Goal: Ask a question

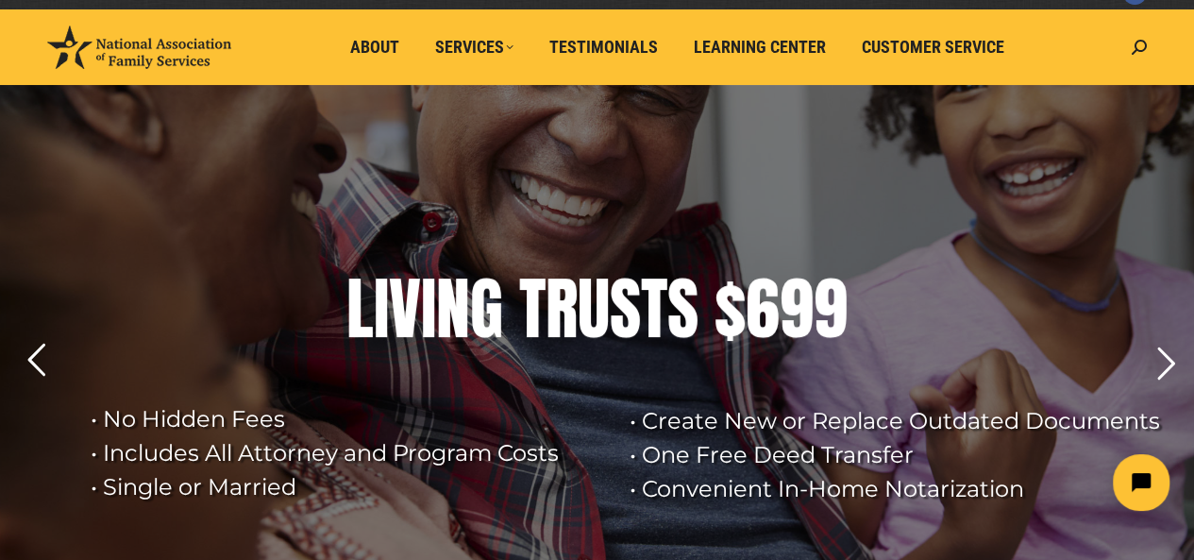
scroll to position [94, 0]
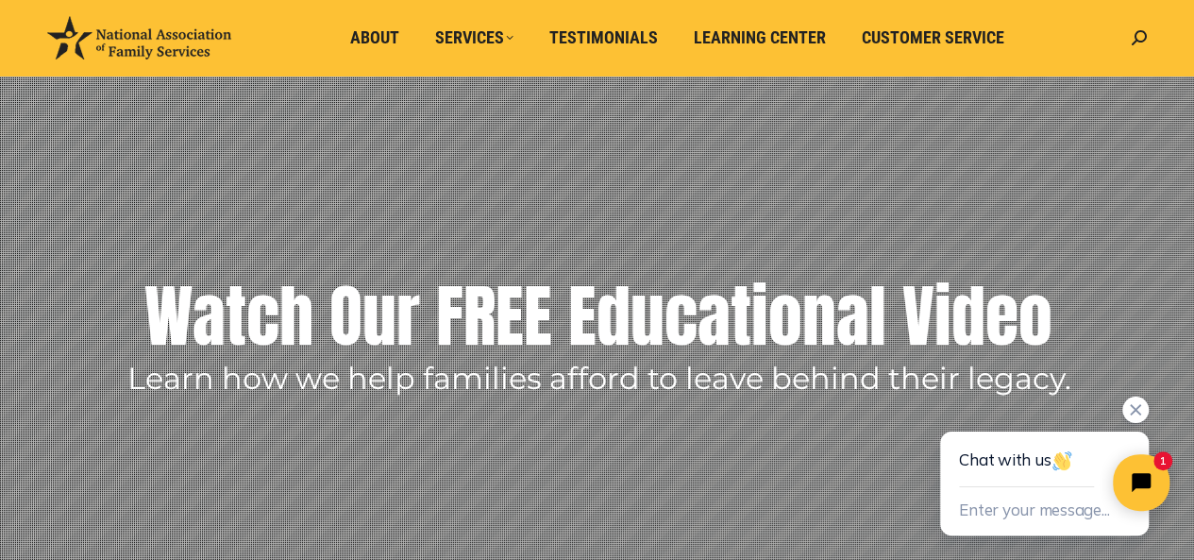
click at [1018, 472] on div "Chat with us" at bounding box center [1044, 459] width 171 height 56
click at [1136, 475] on icon "Close chat widget" at bounding box center [1141, 482] width 21 height 21
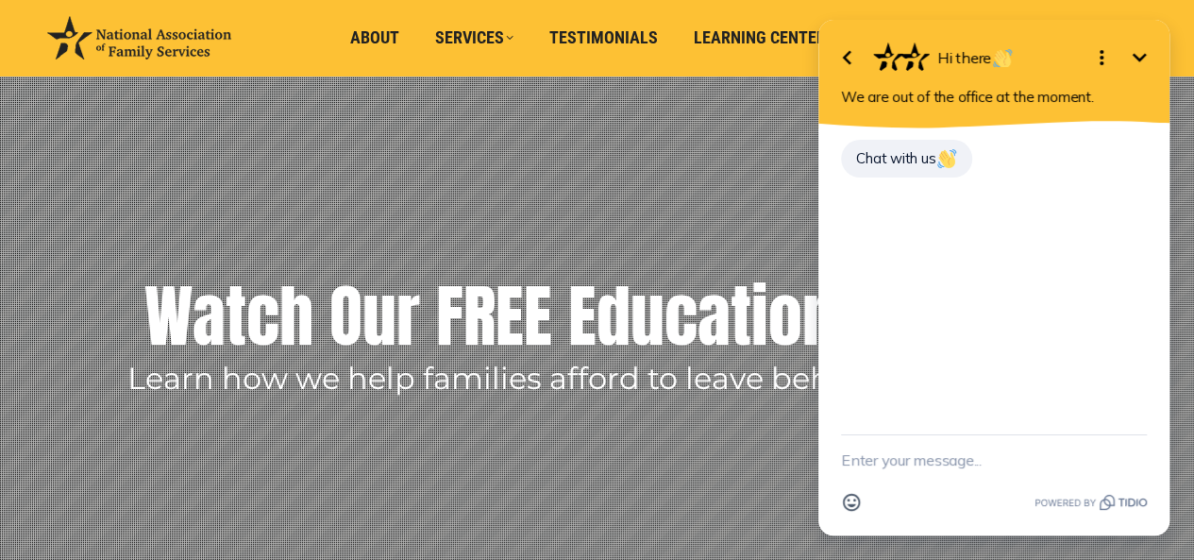
click at [894, 463] on textarea "New message" at bounding box center [994, 459] width 306 height 49
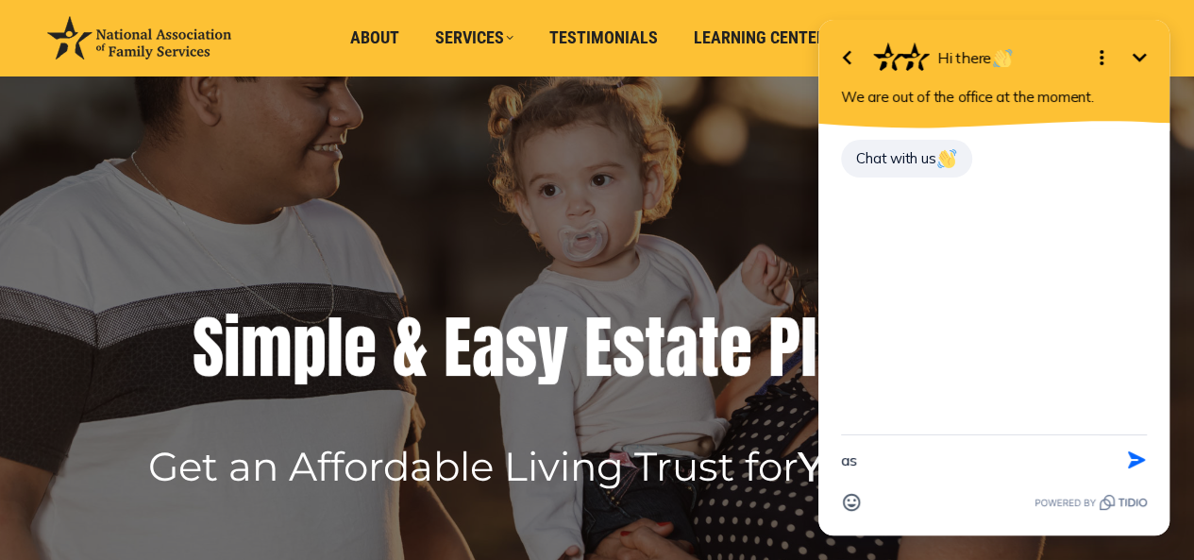
type textarea "a"
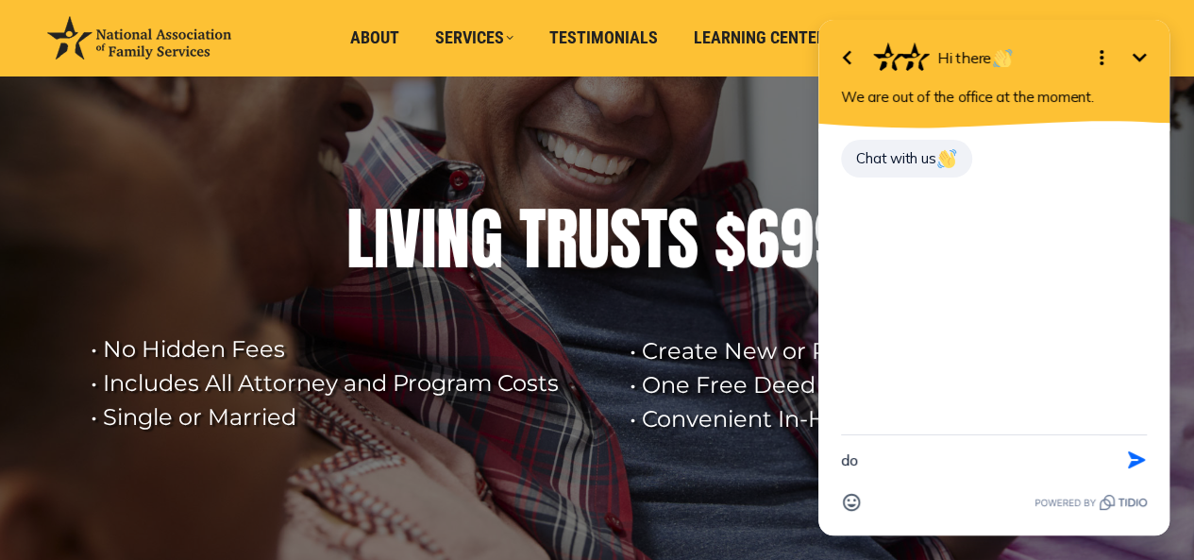
type textarea "d"
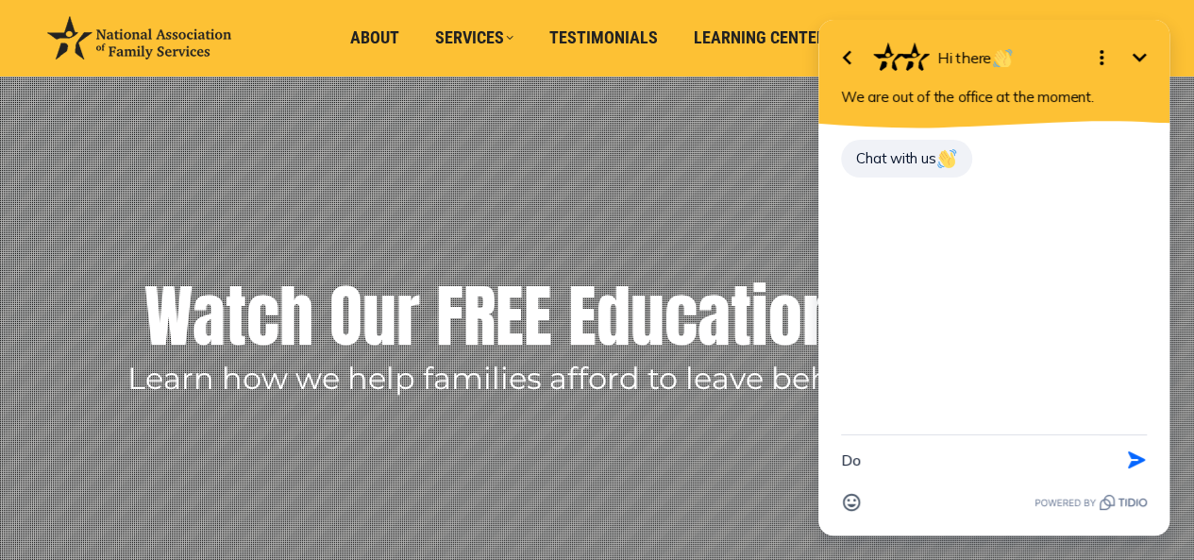
type textarea "D"
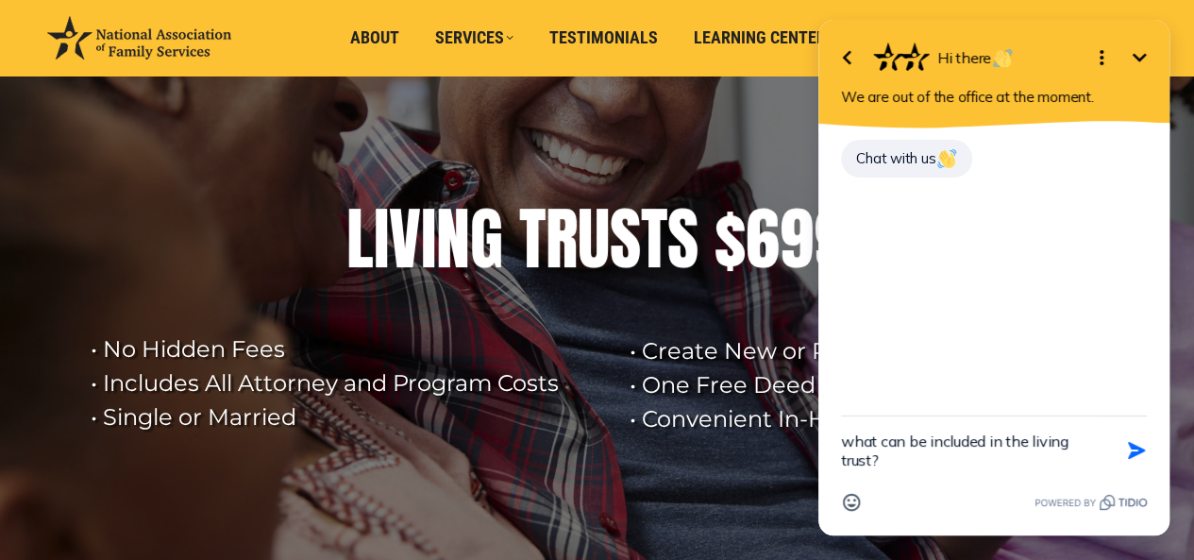
drag, startPoint x: 880, startPoint y: 437, endPoint x: 902, endPoint y: 498, distance: 64.2
click at [881, 442] on textarea "what can be included in the living trust?" at bounding box center [970, 450] width 259 height 68
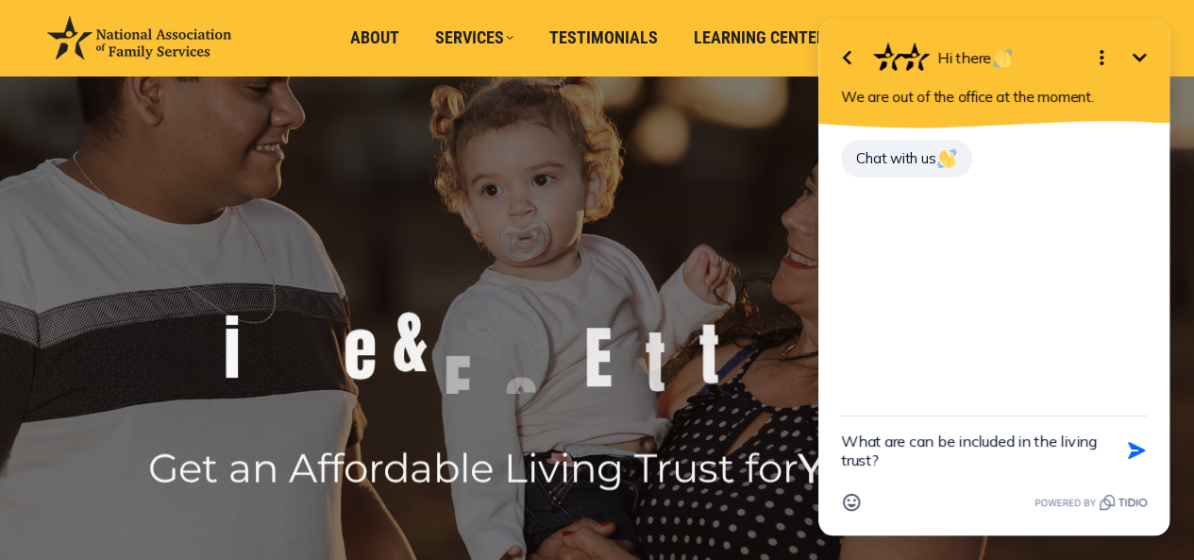
drag, startPoint x: 933, startPoint y: 441, endPoint x: 1013, endPoint y: 468, distance: 84.8
click at [933, 441] on textarea "What are can be included in the living trust?" at bounding box center [970, 450] width 259 height 68
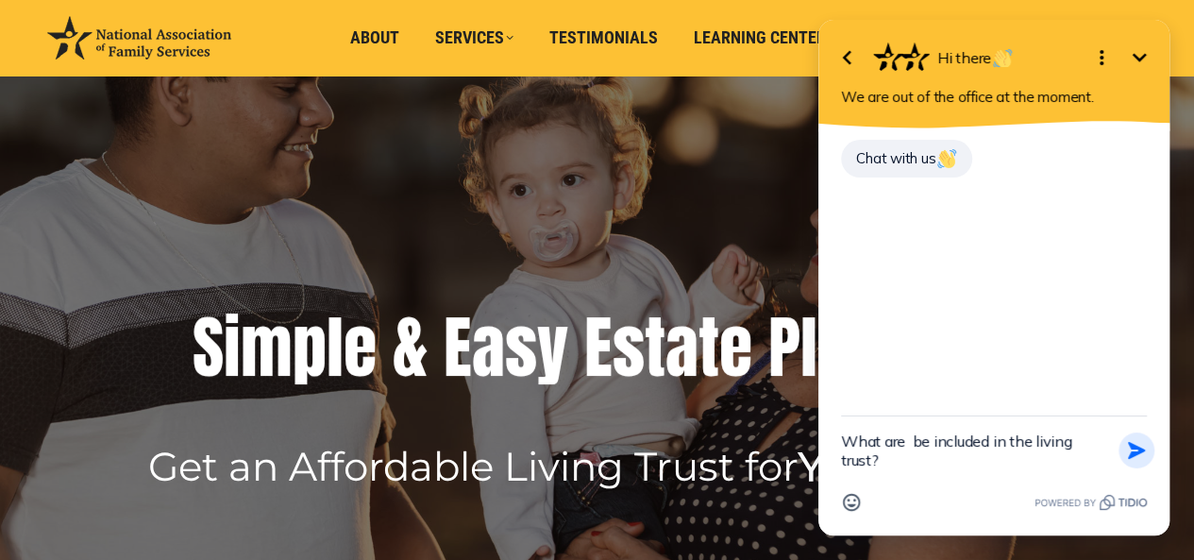
type textarea "What are be included in the living trust?"
click at [1137, 444] on icon "button" at bounding box center [1136, 450] width 21 height 21
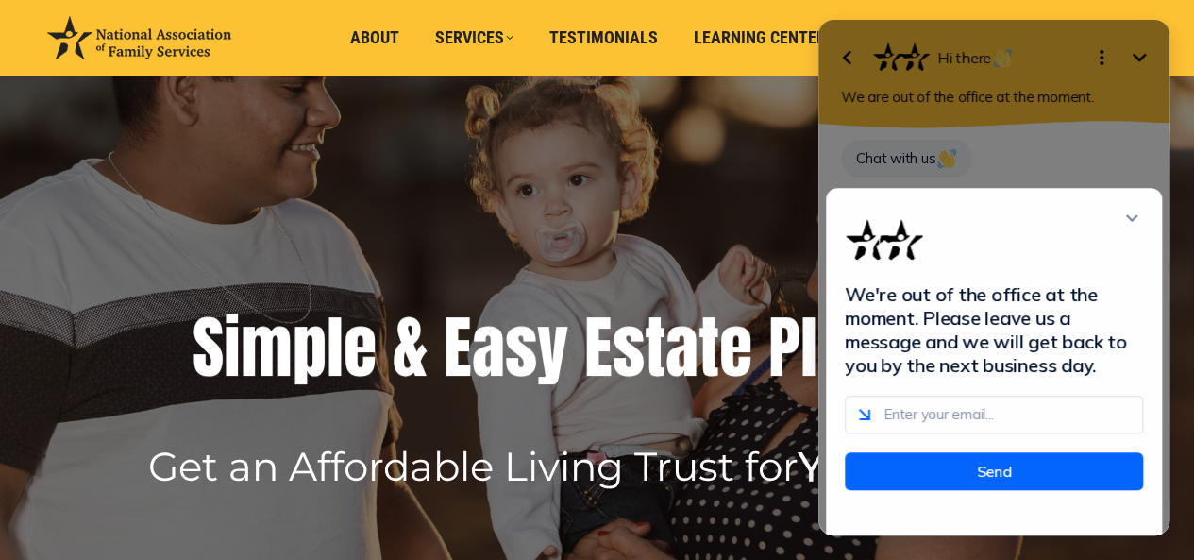
scroll to position [0, 0]
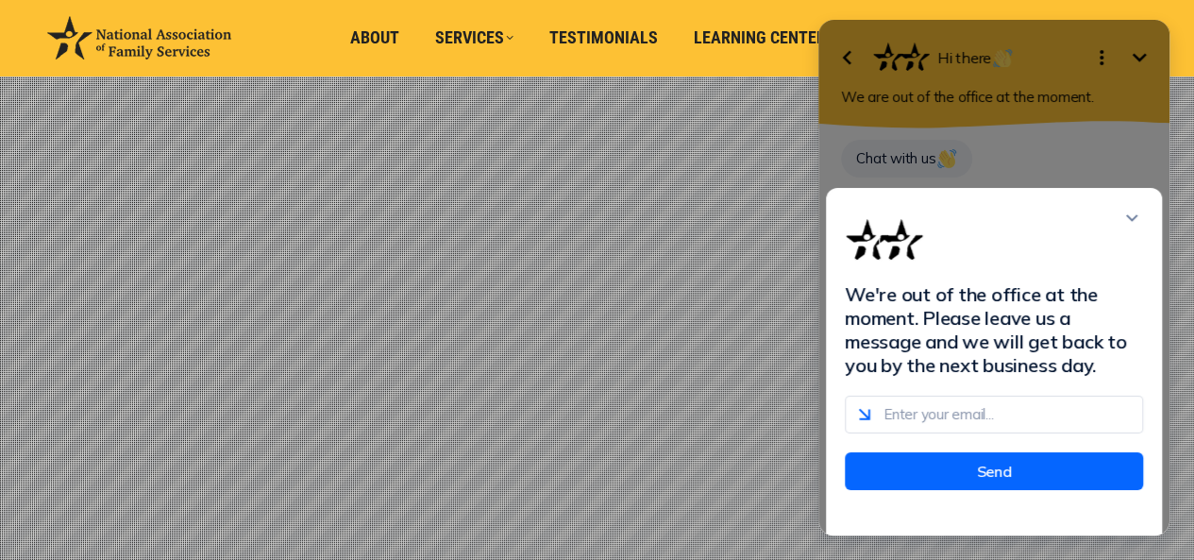
click at [912, 156] on div "We're out of the office at the moment. Please leave us a message and we will ge…" at bounding box center [994, 278] width 351 height 516
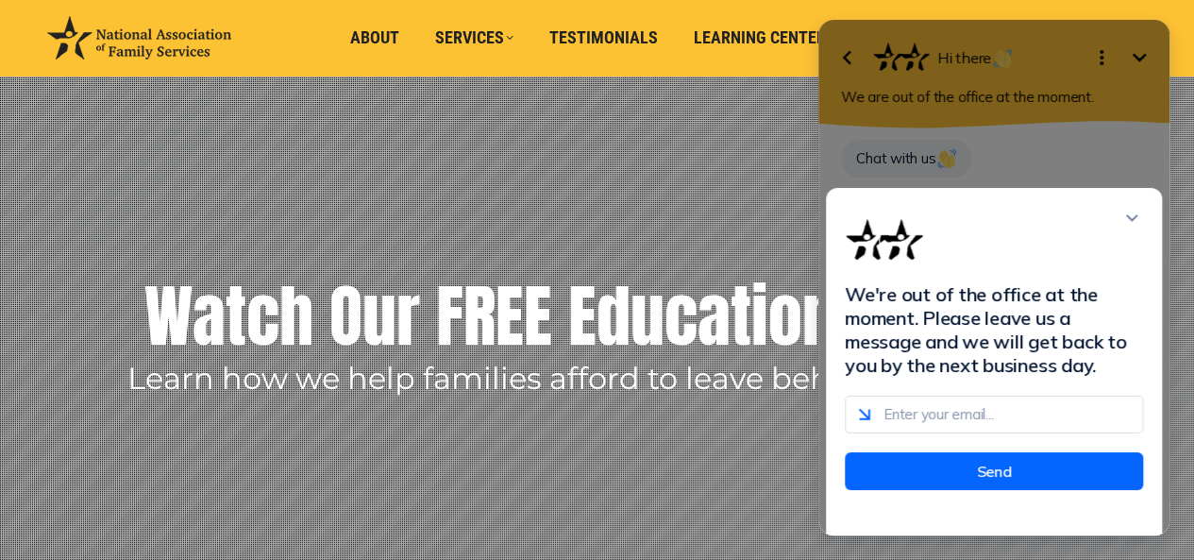
click at [752, 177] on rs-layer at bounding box center [597, 312] width 1194 height 595
click at [983, 433] on input "email" at bounding box center [994, 415] width 298 height 38
type input "[EMAIL_ADDRESS][DOMAIN_NAME]"
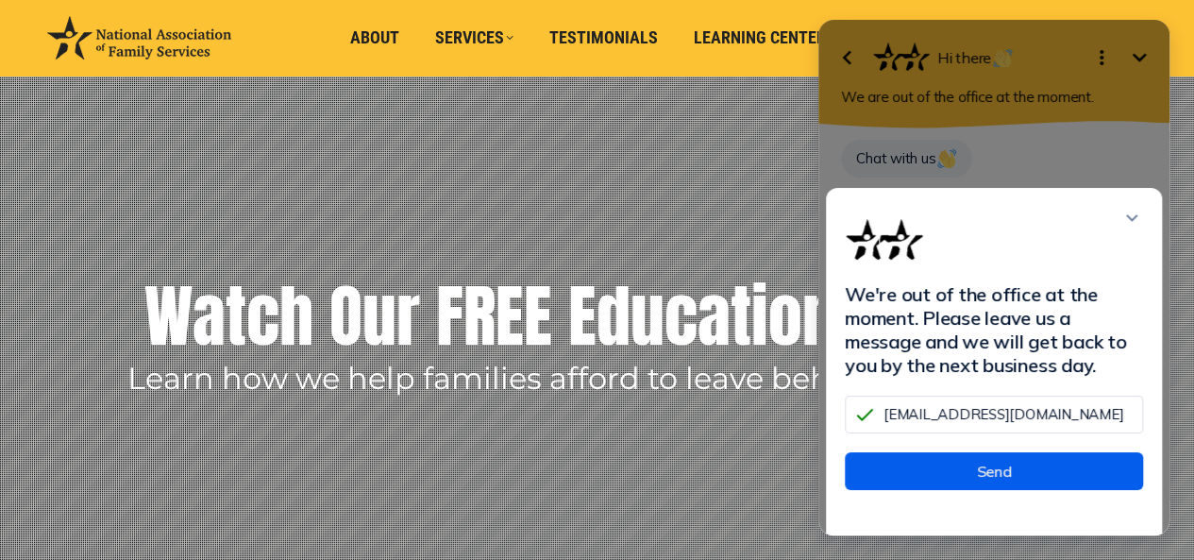
click at [1027, 477] on button "Send" at bounding box center [994, 471] width 298 height 38
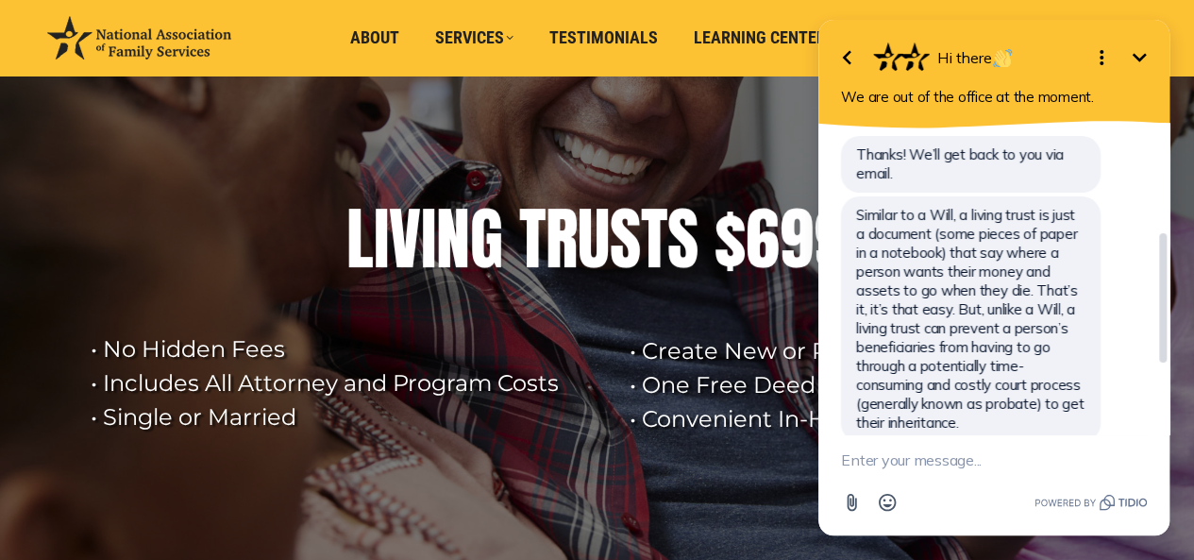
scroll to position [279, 0]
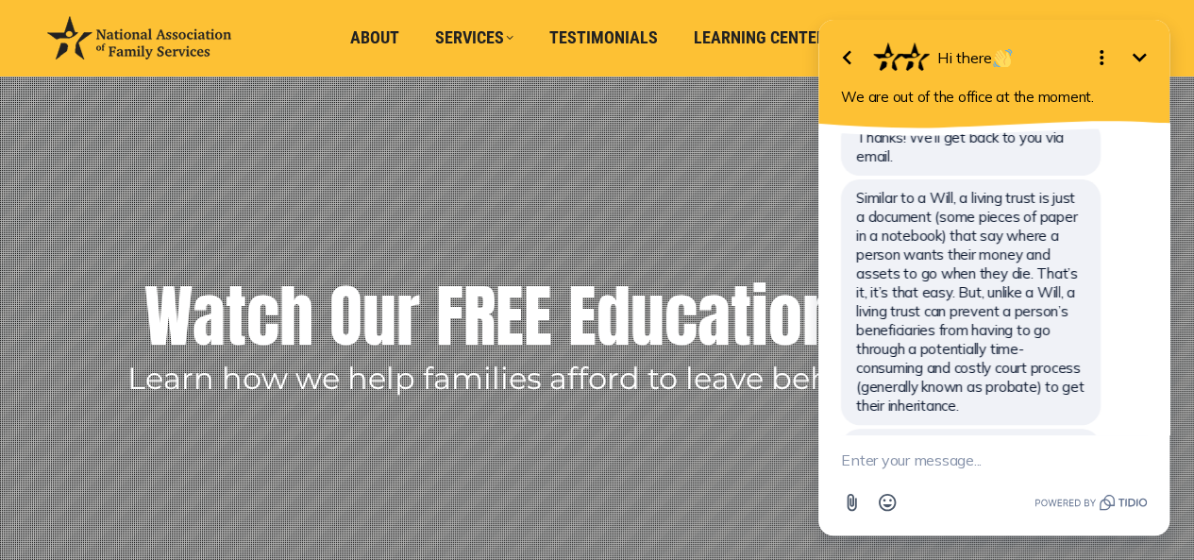
click at [966, 465] on textarea "New message" at bounding box center [994, 459] width 306 height 49
click at [842, 459] on textarea "pensions, money in the bank" at bounding box center [970, 459] width 259 height 49
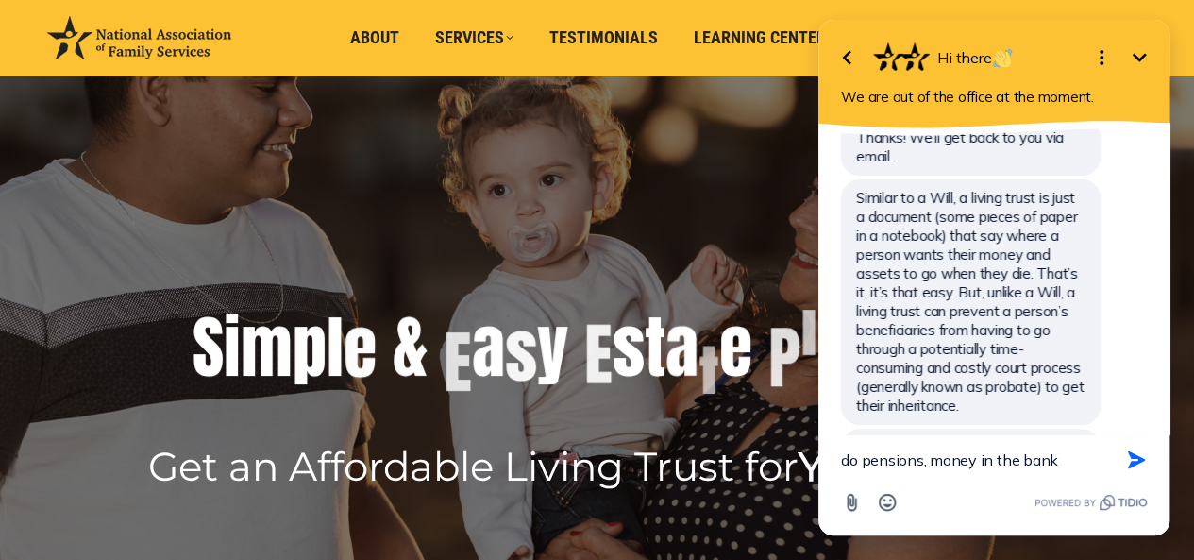
click at [1083, 459] on textarea "do pensions, money in the bank" at bounding box center [970, 459] width 259 height 49
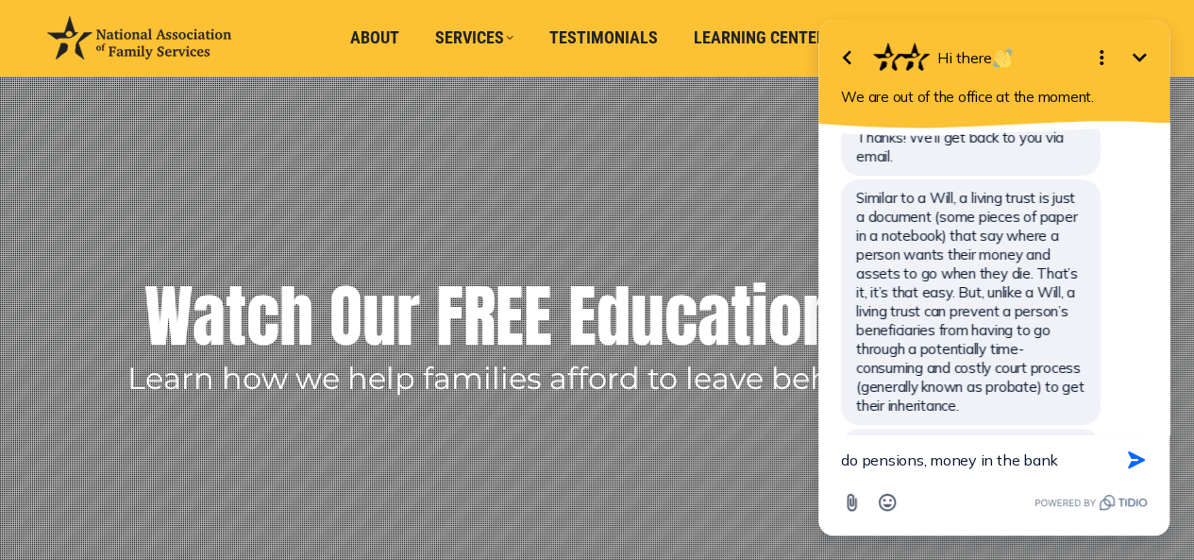
click at [857, 462] on textarea "do pensions, money in the bank" at bounding box center [970, 459] width 259 height 49
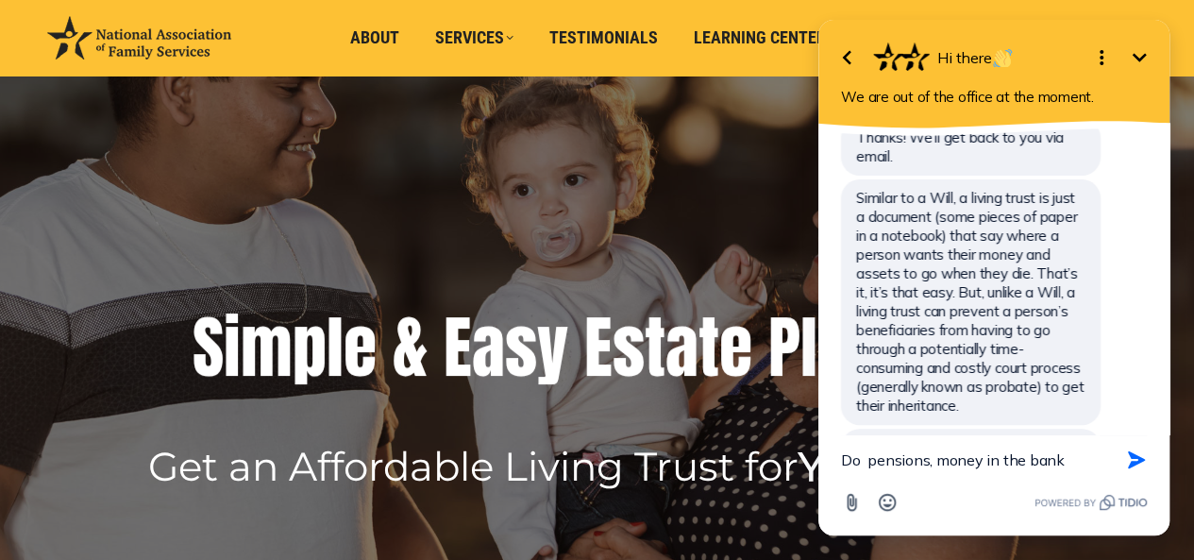
click at [1081, 460] on textarea "Do pensions, money in the bank" at bounding box center [970, 459] width 259 height 49
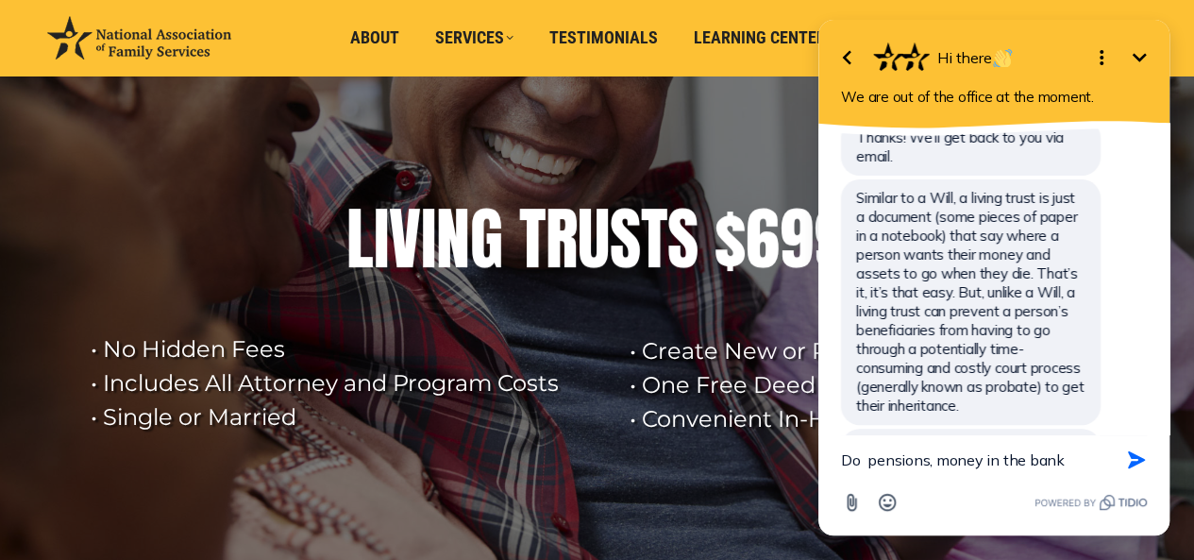
click at [931, 468] on textarea "Do pensions, money in the bank" at bounding box center [970, 459] width 259 height 49
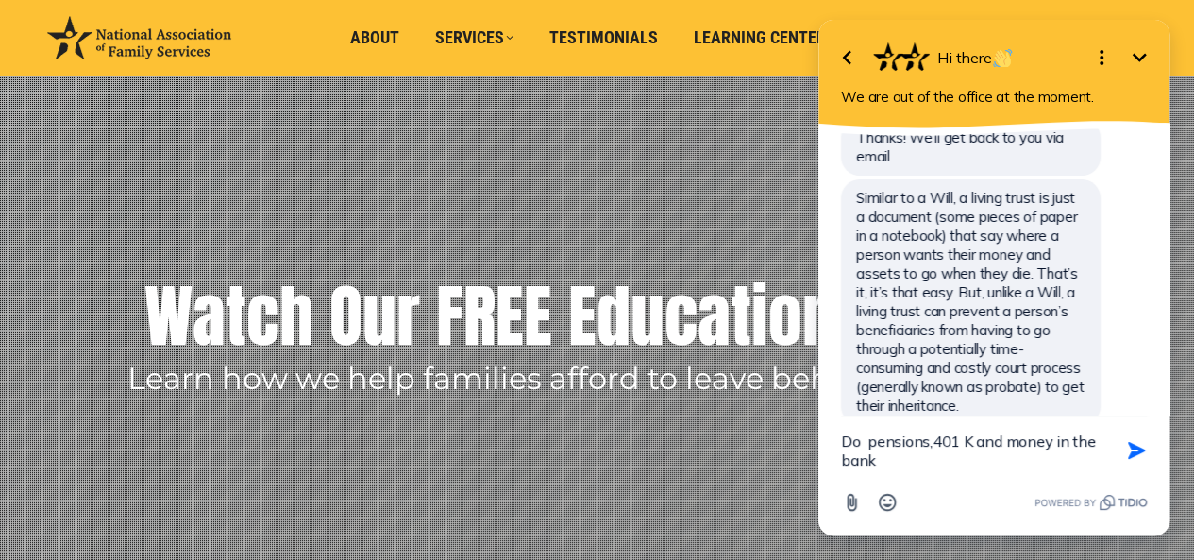
click at [877, 455] on textarea "Do pensions,401 K and money in the bank" at bounding box center [970, 450] width 259 height 68
type textarea "Do pensions,401 K and money in the banks included?"
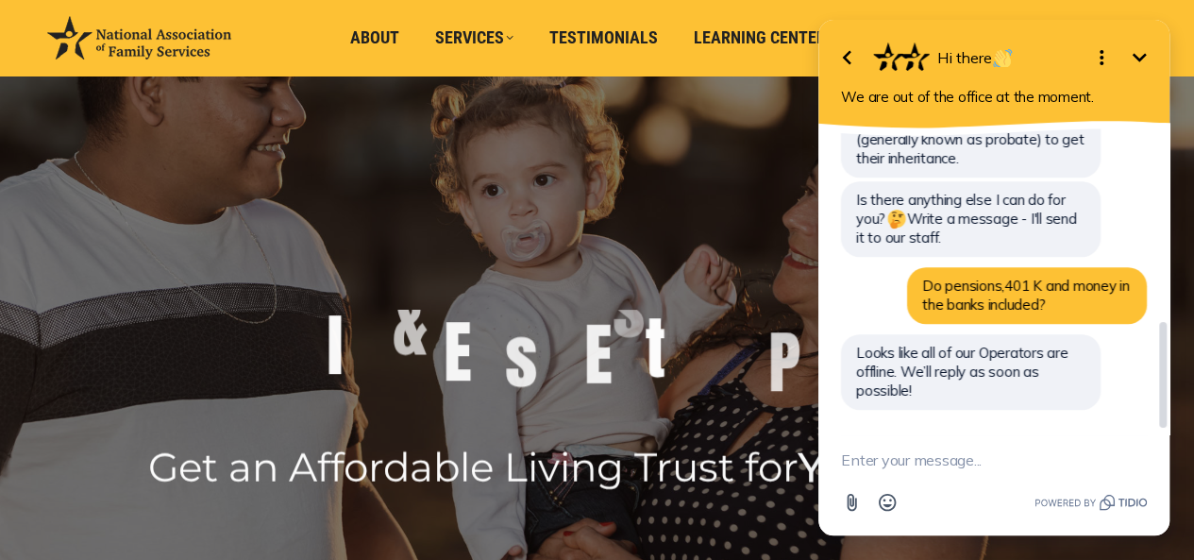
scroll to position [527, 0]
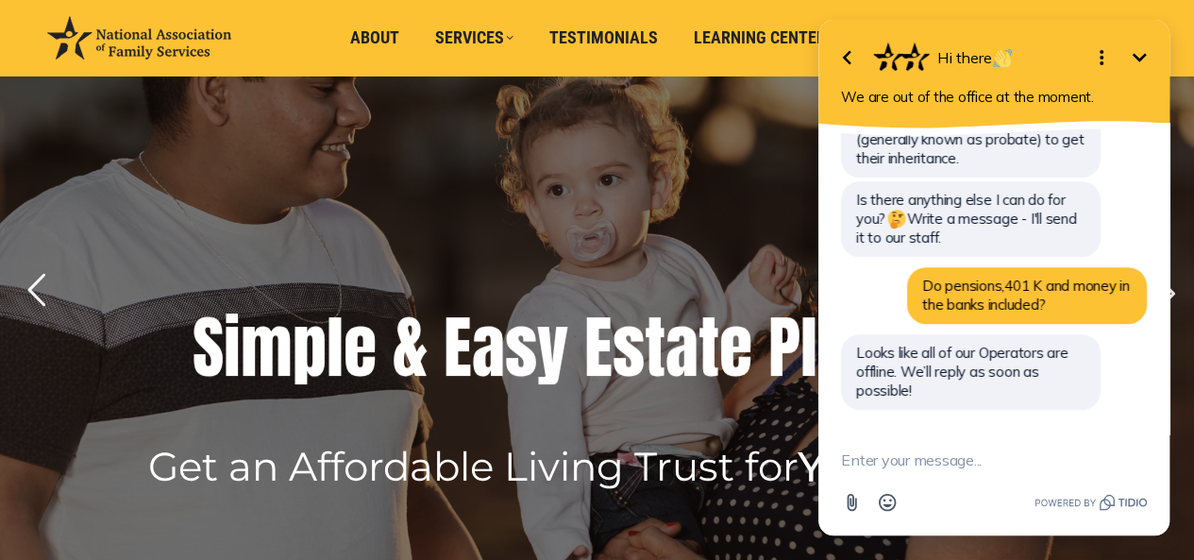
click at [731, 134] on rs-layer at bounding box center [597, 312] width 1194 height 595
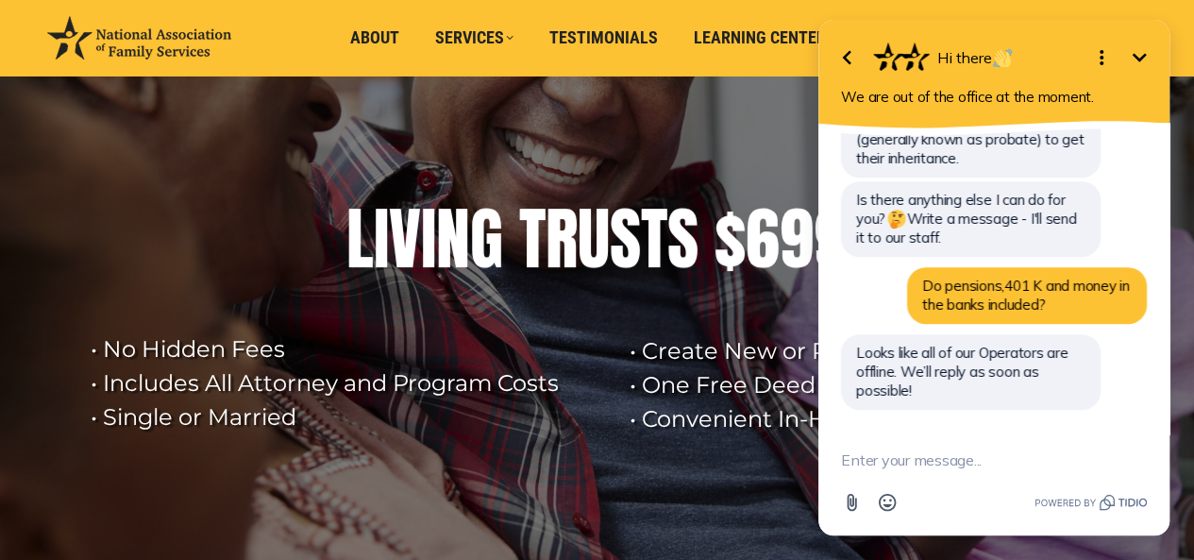
click at [625, 123] on rs-layer at bounding box center [597, 312] width 1194 height 595
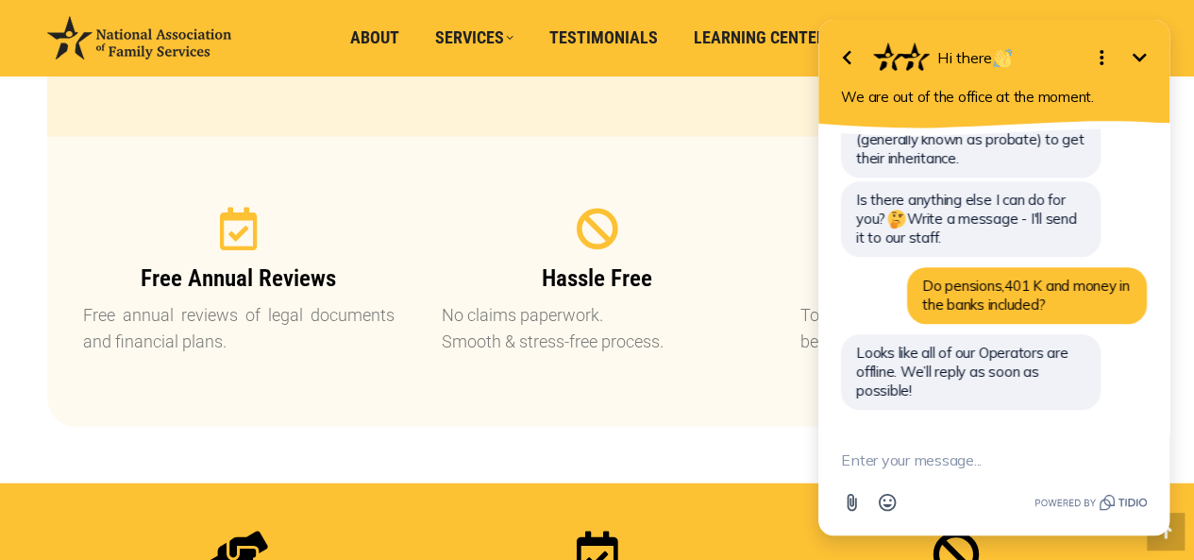
scroll to position [2172, 0]
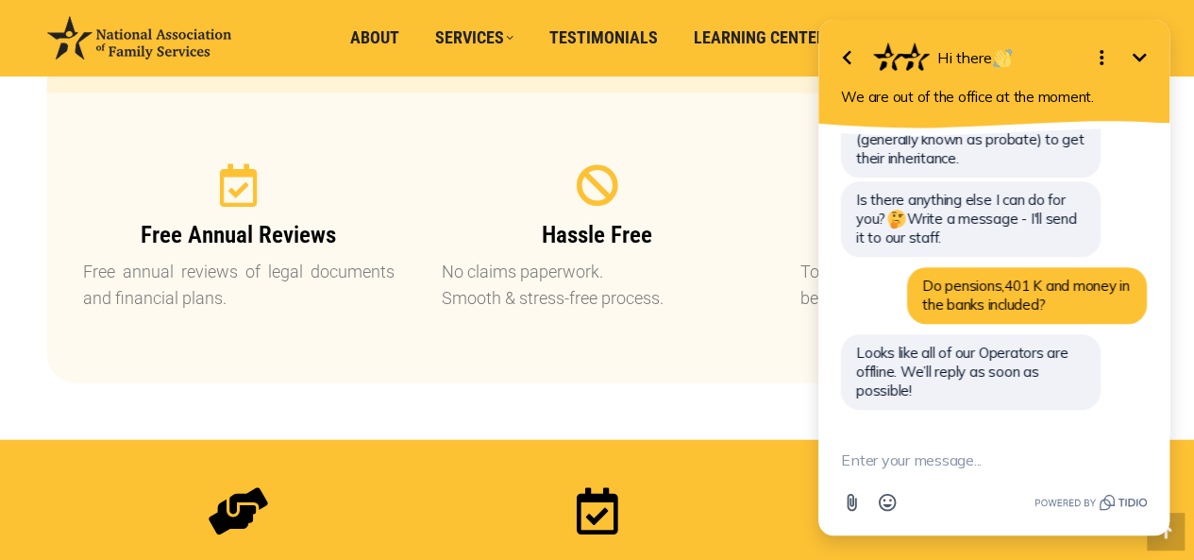
click at [848, 55] on icon "button" at bounding box center [847, 57] width 23 height 23
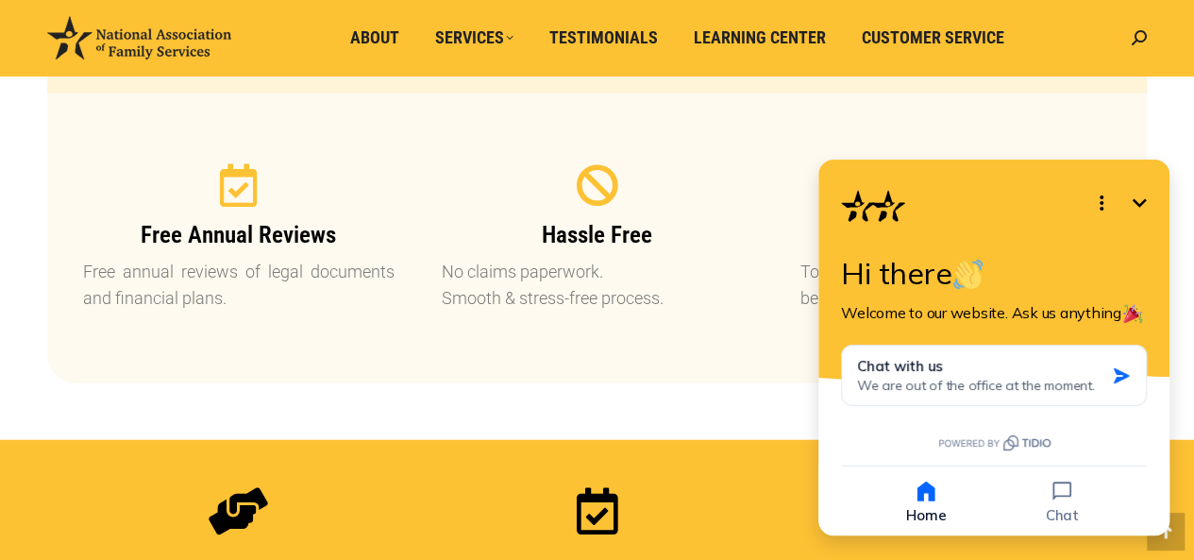
click at [1149, 202] on icon "Minimize" at bounding box center [1139, 203] width 23 height 23
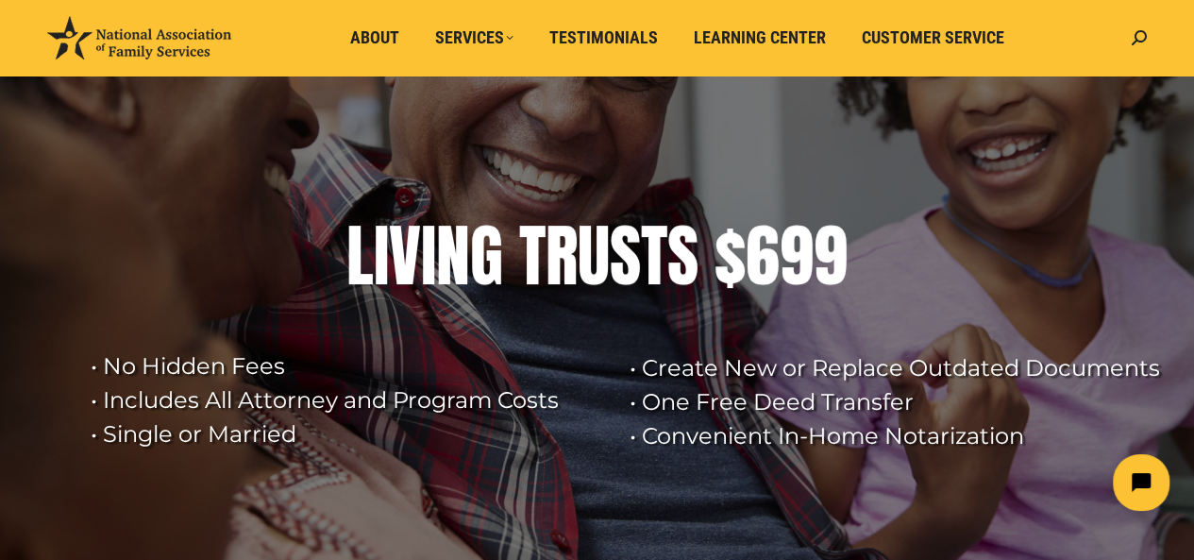
scroll to position [94, 0]
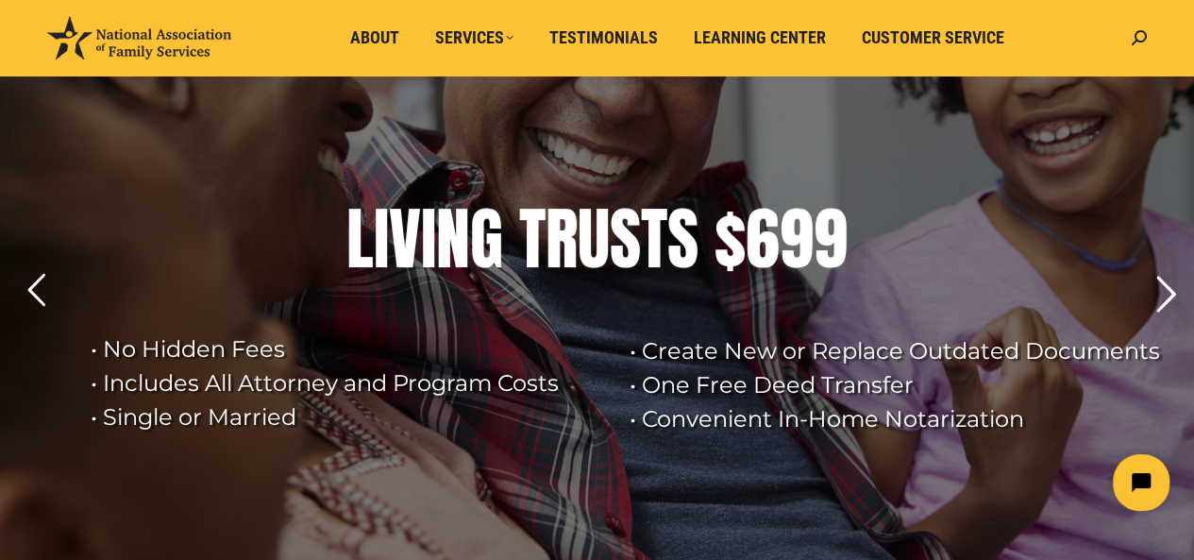
click at [1174, 296] on rs-arrow at bounding box center [1165, 293] width 47 height 47
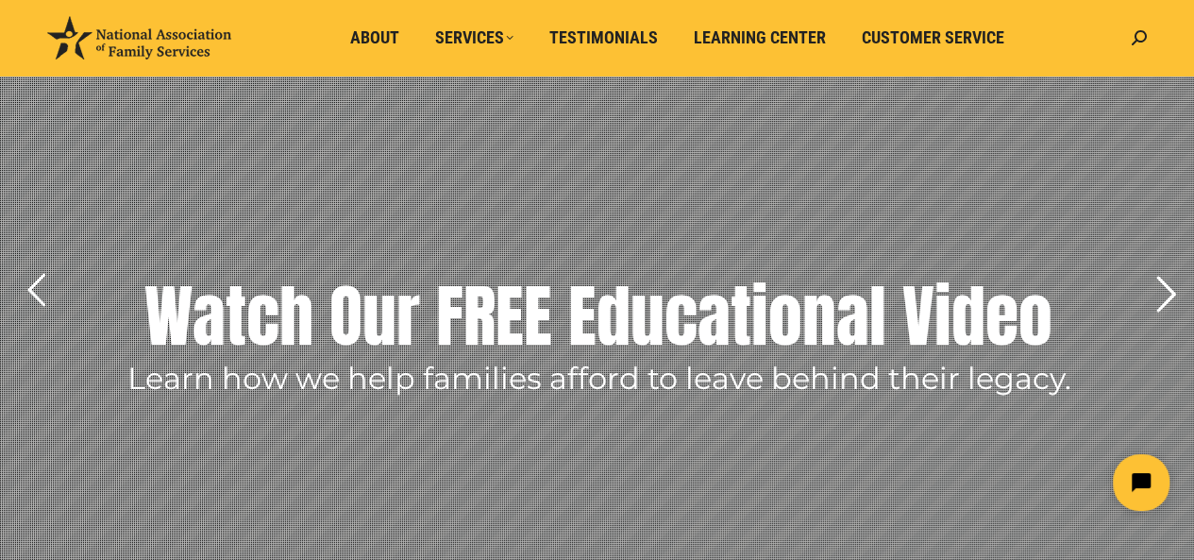
click at [1174, 296] on rs-arrow at bounding box center [1165, 293] width 47 height 47
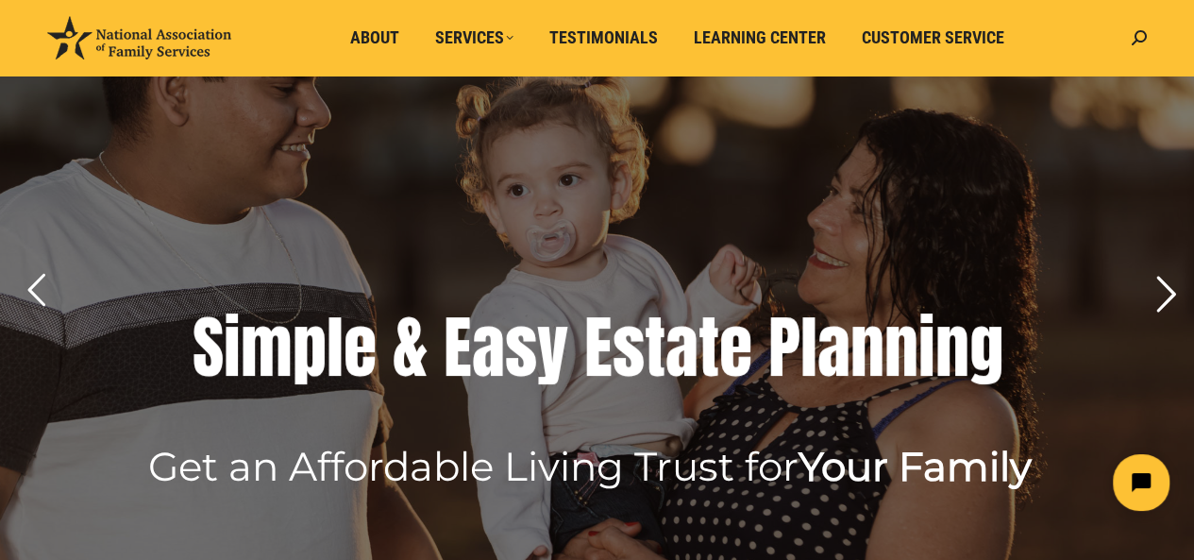
click at [1174, 296] on rs-arrow at bounding box center [1165, 293] width 47 height 47
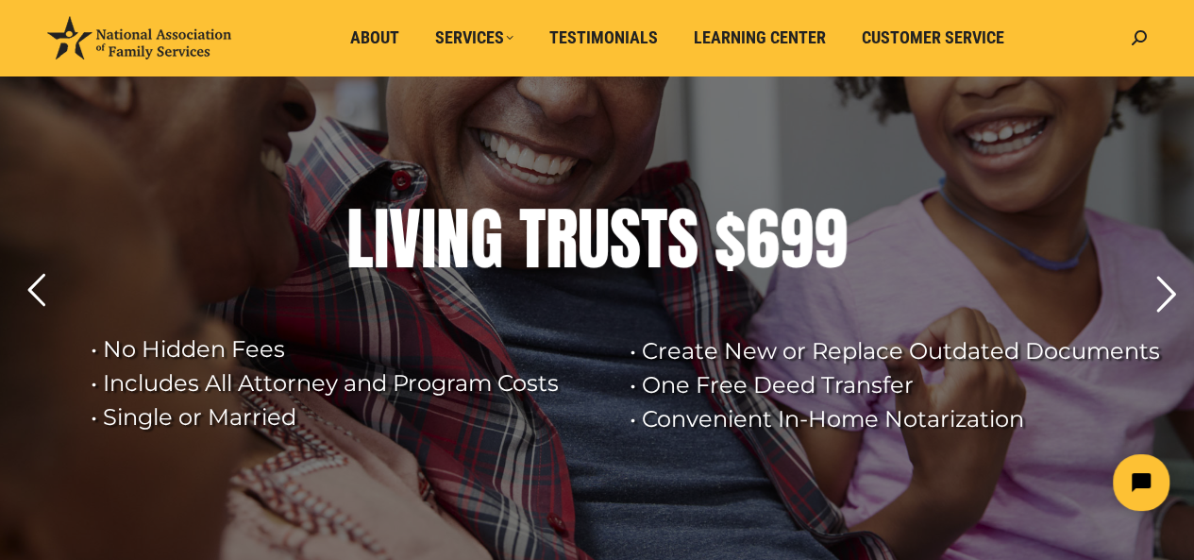
click at [1174, 296] on rs-arrow at bounding box center [1165, 293] width 47 height 47
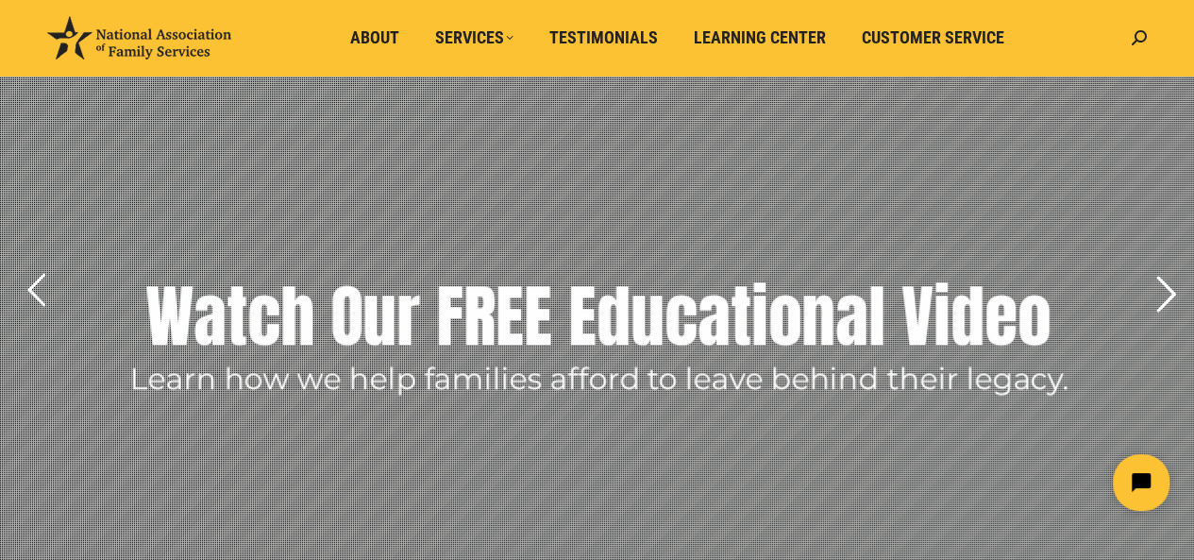
click at [1174, 296] on rs-arrow at bounding box center [1165, 293] width 47 height 47
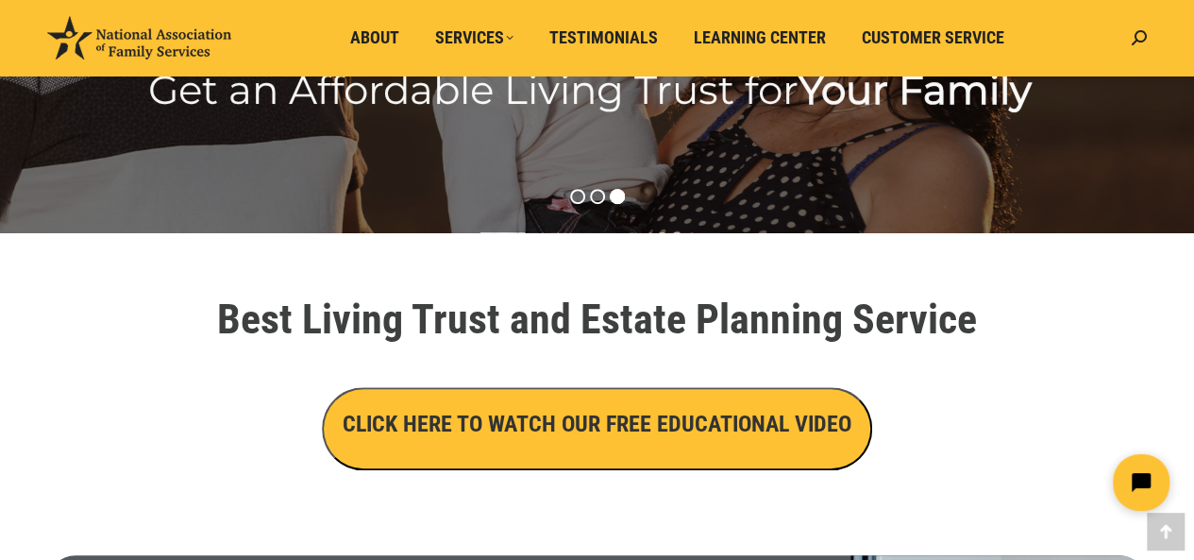
scroll to position [755, 0]
